Goal: Transaction & Acquisition: Purchase product/service

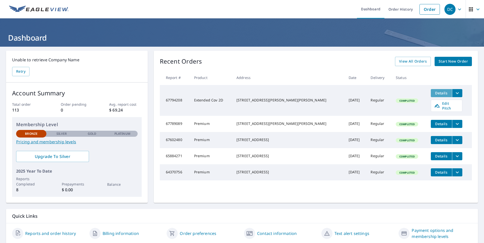
click at [434, 94] on span "Details" at bounding box center [441, 93] width 15 height 5
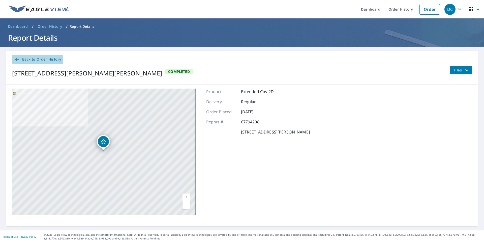
click at [50, 61] on span "Back to Order History" at bounding box center [37, 59] width 47 height 6
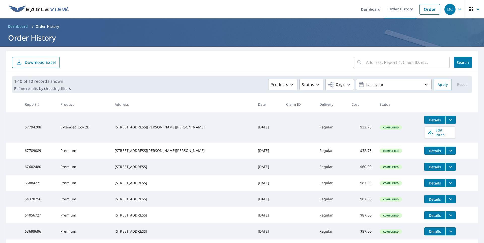
click at [475, 9] on icon "button" at bounding box center [478, 9] width 6 height 6
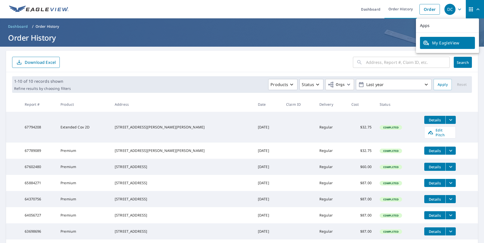
click at [476, 9] on icon "button" at bounding box center [477, 9] width 3 height 2
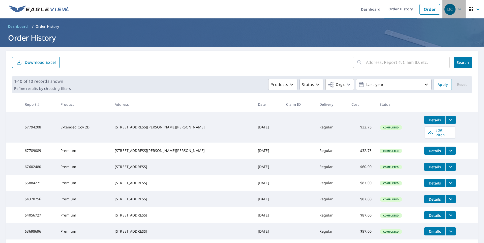
click at [458, 9] on icon "button" at bounding box center [459, 9] width 3 height 2
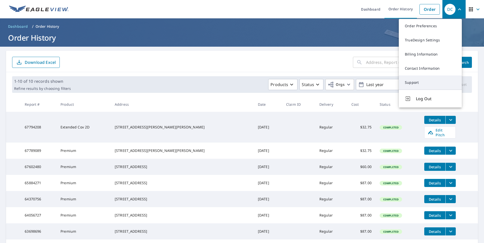
click at [413, 85] on link "Support" at bounding box center [430, 82] width 63 height 14
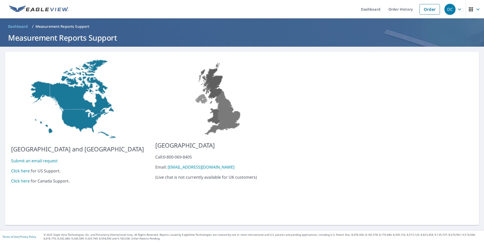
click at [21, 168] on link "Click here" at bounding box center [20, 171] width 19 height 6
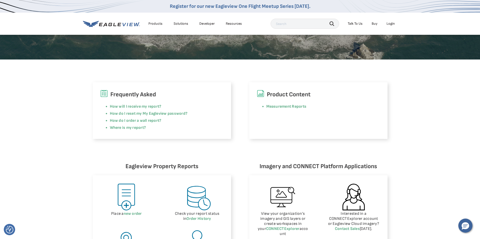
scroll to position [176, 0]
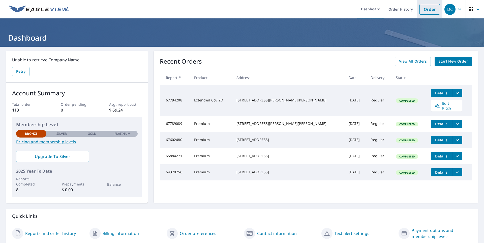
click at [428, 8] on link "Order" at bounding box center [430, 9] width 20 height 11
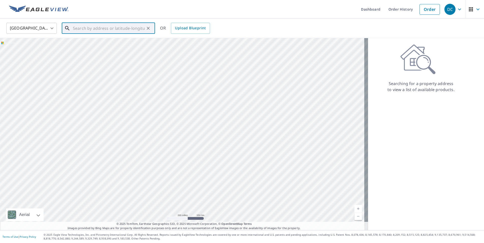
click at [107, 26] on input "text" at bounding box center [109, 28] width 72 height 14
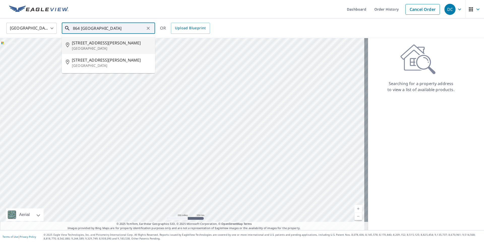
click at [92, 48] on p "[GEOGRAPHIC_DATA]" at bounding box center [111, 48] width 79 height 5
type input "[STREET_ADDRESS][PERSON_NAME][PERSON_NAME]"
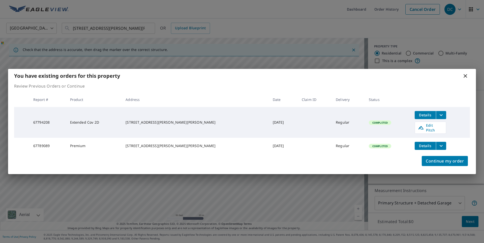
click at [463, 76] on icon at bounding box center [465, 76] width 6 height 6
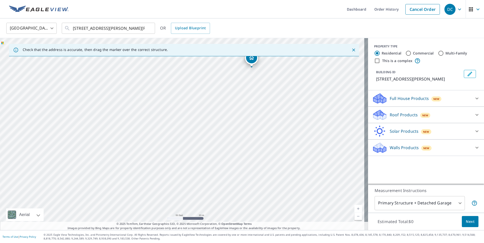
drag, startPoint x: 181, startPoint y: 124, endPoint x: 250, endPoint y: 54, distance: 98.4
click at [250, 54] on div "Check that the address is accurate, then drag the marker over the correct struc…" at bounding box center [184, 134] width 368 height 192
click at [247, 53] on div "Check that the address is accurate, then drag the marker over the correct struc…" at bounding box center [184, 50] width 350 height 12
click at [246, 58] on div "[STREET_ADDRESS][PERSON_NAME][PERSON_NAME]" at bounding box center [184, 134] width 368 height 192
click at [201, 78] on div "[STREET_ADDRESS][PERSON_NAME][PERSON_NAME]" at bounding box center [184, 134] width 368 height 192
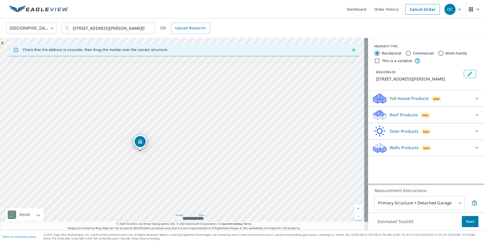
drag, startPoint x: 137, startPoint y: 143, endPoint x: 140, endPoint y: 140, distance: 4.5
click at [351, 48] on icon "Close" at bounding box center [353, 49] width 5 height 5
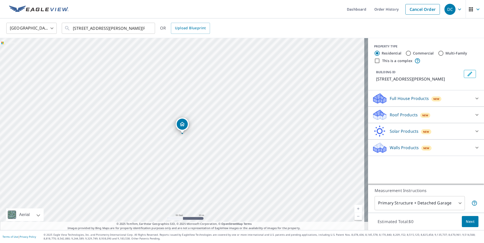
click at [440, 114] on div "Roof Products New" at bounding box center [421, 115] width 99 height 12
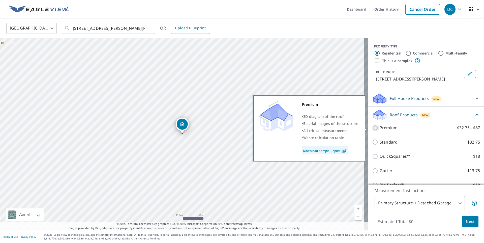
click at [372, 129] on input "Premium $32.75 - $87" at bounding box center [376, 128] width 8 height 6
checkbox input "true"
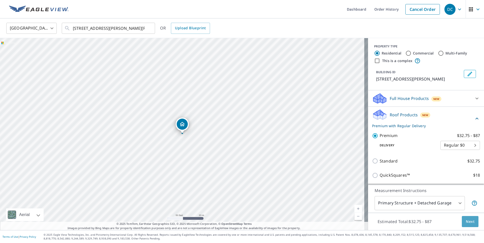
click at [468, 222] on span "Next" at bounding box center [470, 221] width 9 height 6
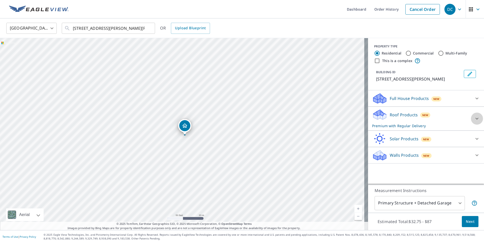
click at [475, 119] on icon at bounding box center [476, 119] width 3 height 2
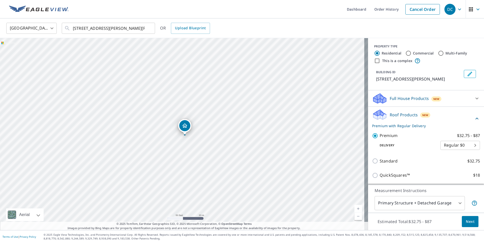
click at [453, 203] on body "DC DC Dashboard Order History Cancel Order DC [GEOGRAPHIC_DATA] [GEOGRAPHIC_DAT…" at bounding box center [242, 121] width 484 height 243
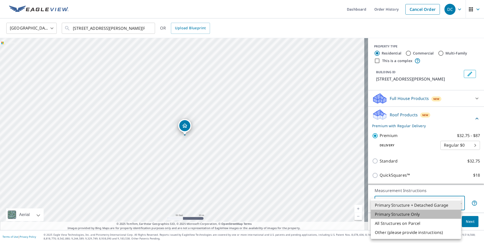
click at [429, 214] on li "Primary Structure Only" at bounding box center [416, 213] width 90 height 9
type input "2"
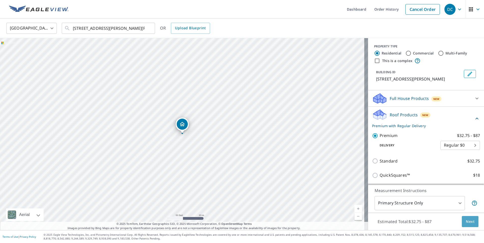
click at [466, 223] on span "Next" at bounding box center [470, 221] width 9 height 6
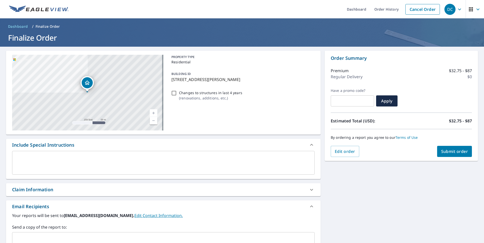
click at [173, 93] on input "Changes to structures in last 4 years ( renovations, additions, etc. )" at bounding box center [174, 93] width 6 height 6
checkbox input "true"
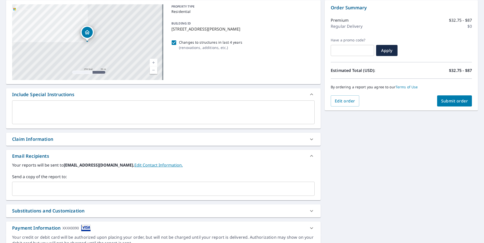
scroll to position [75, 0]
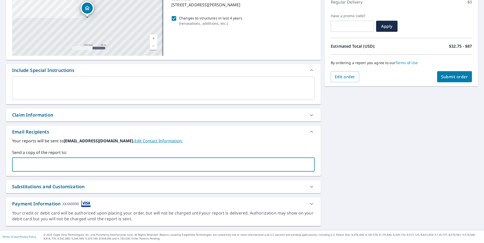
click at [92, 167] on input "text" at bounding box center [159, 165] width 290 height 10
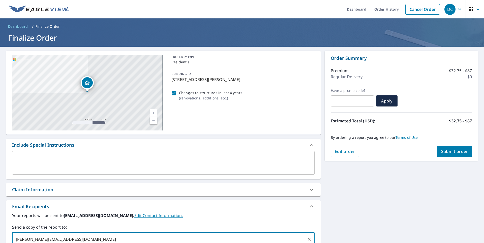
type input "[PERSON_NAME][EMAIL_ADDRESS][DOMAIN_NAME]"
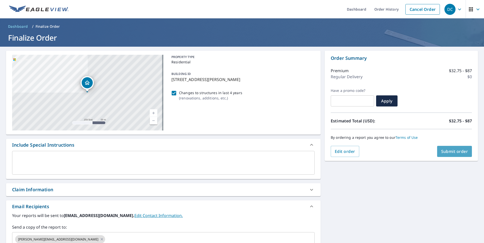
click at [457, 151] on span "Submit order" at bounding box center [454, 151] width 27 height 6
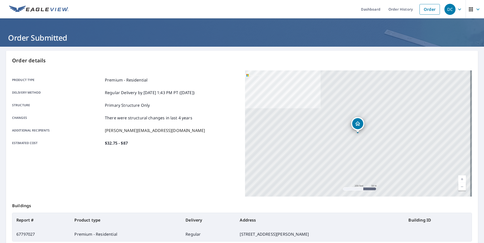
scroll to position [54, 0]
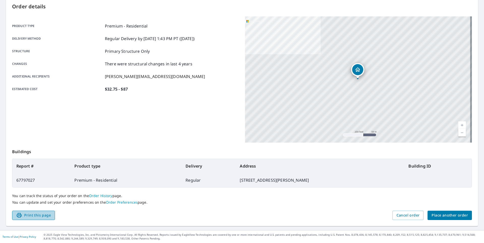
click at [38, 216] on span "Print this page" at bounding box center [33, 215] width 35 height 6
